Goal: Find specific page/section: Find specific page/section

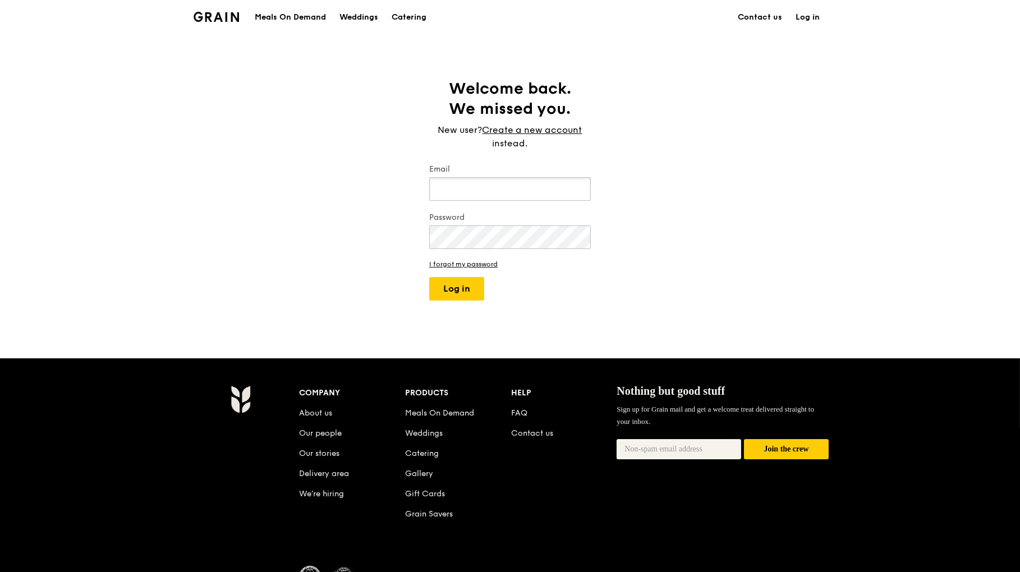
click at [509, 183] on input "Email" at bounding box center [510, 189] width 162 height 24
type input "[EMAIL_ADDRESS][DOMAIN_NAME]"
click at [429, 277] on button "Log in" at bounding box center [456, 289] width 55 height 24
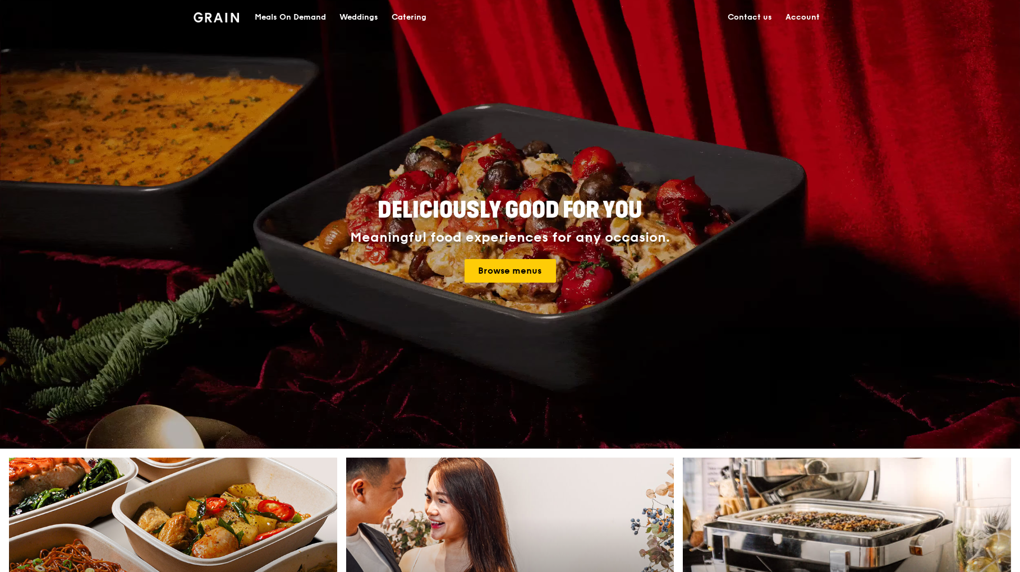
click at [809, 15] on link "Account" at bounding box center [802, 18] width 48 height 34
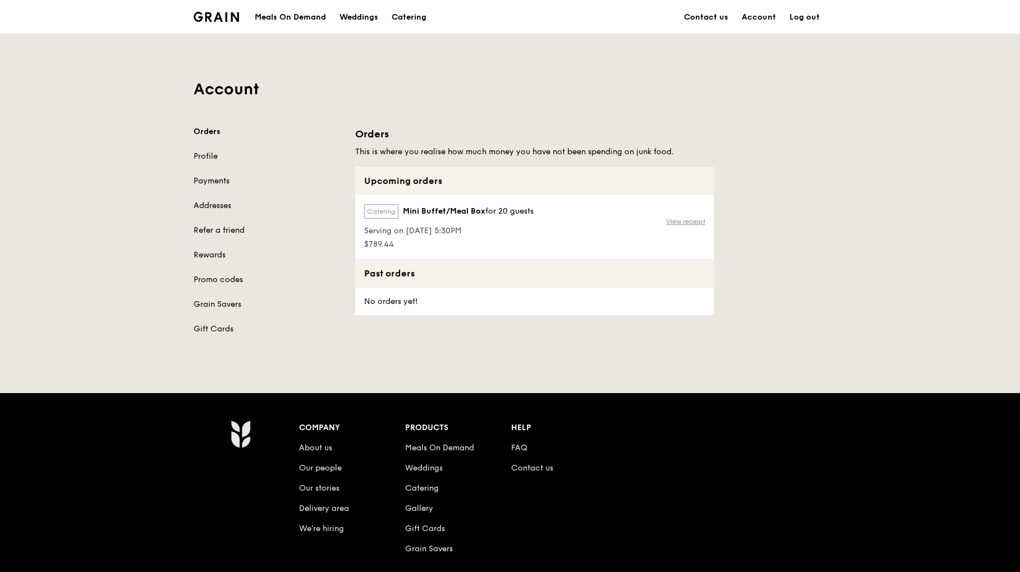
click at [686, 221] on link "View receipt" at bounding box center [685, 221] width 39 height 9
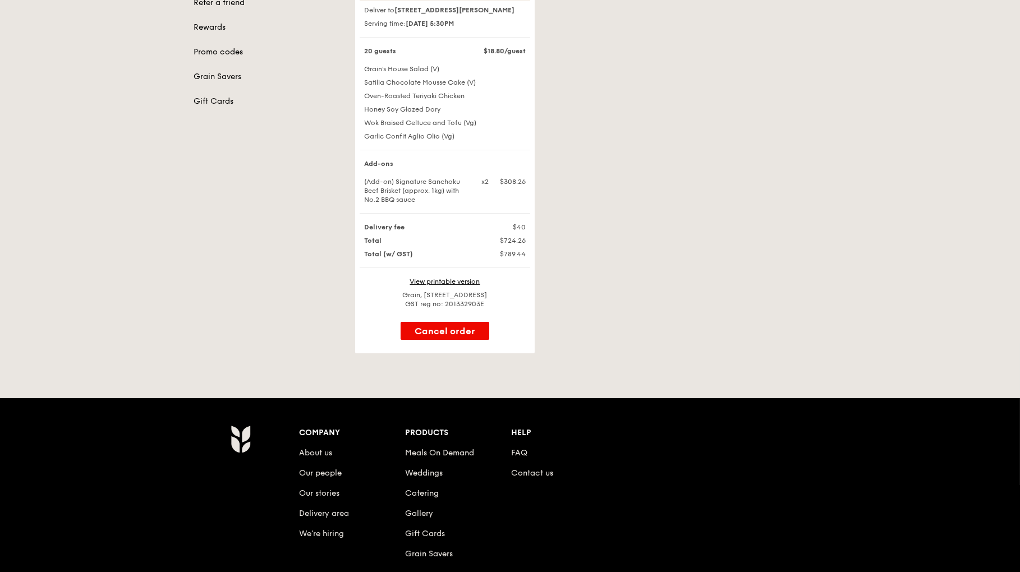
scroll to position [112, 0]
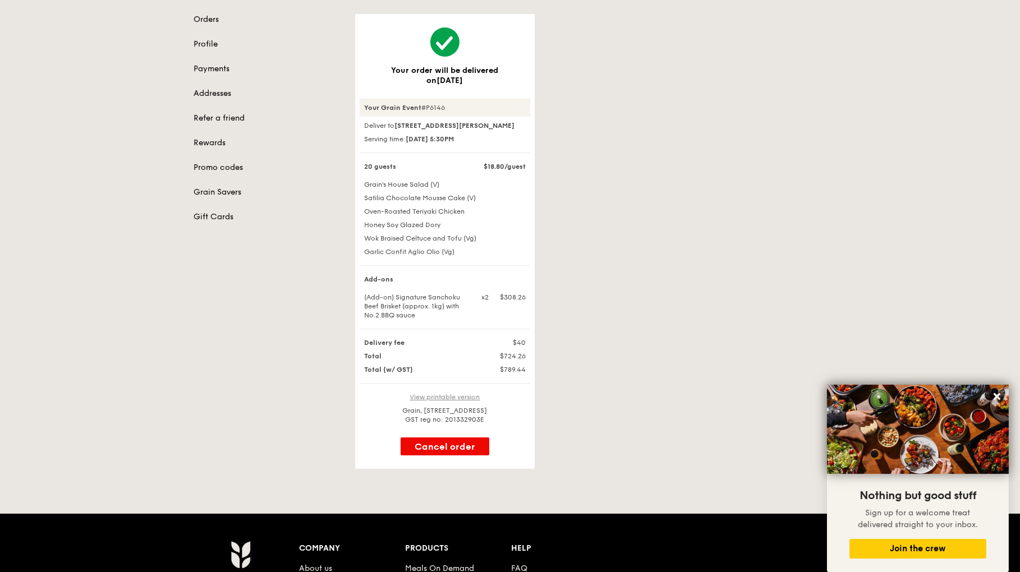
click at [446, 400] on link "View printable version" at bounding box center [445, 397] width 70 height 8
